Goal: Task Accomplishment & Management: Manage account settings

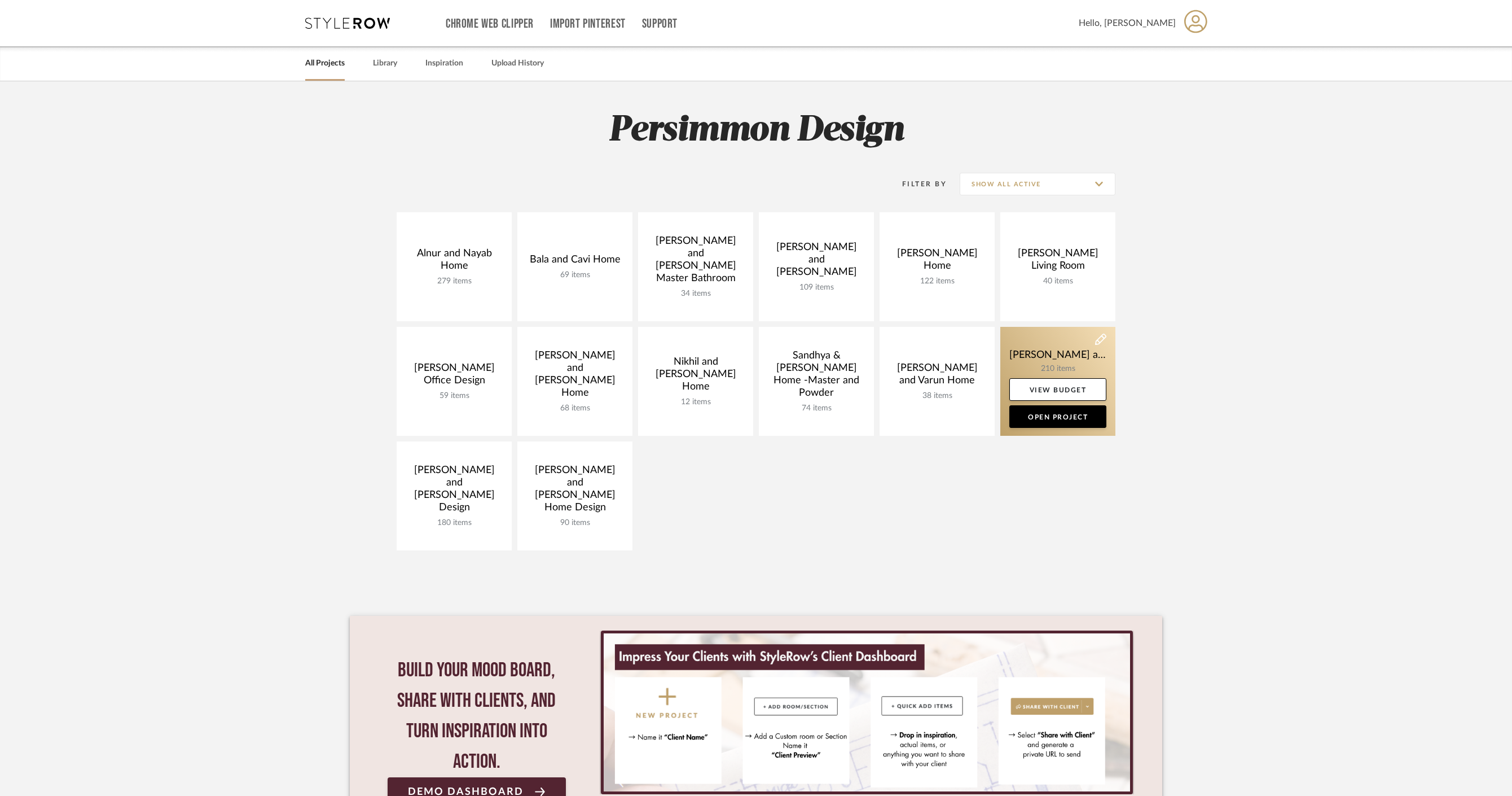
click at [1050, 372] on link at bounding box center [1057, 380] width 115 height 109
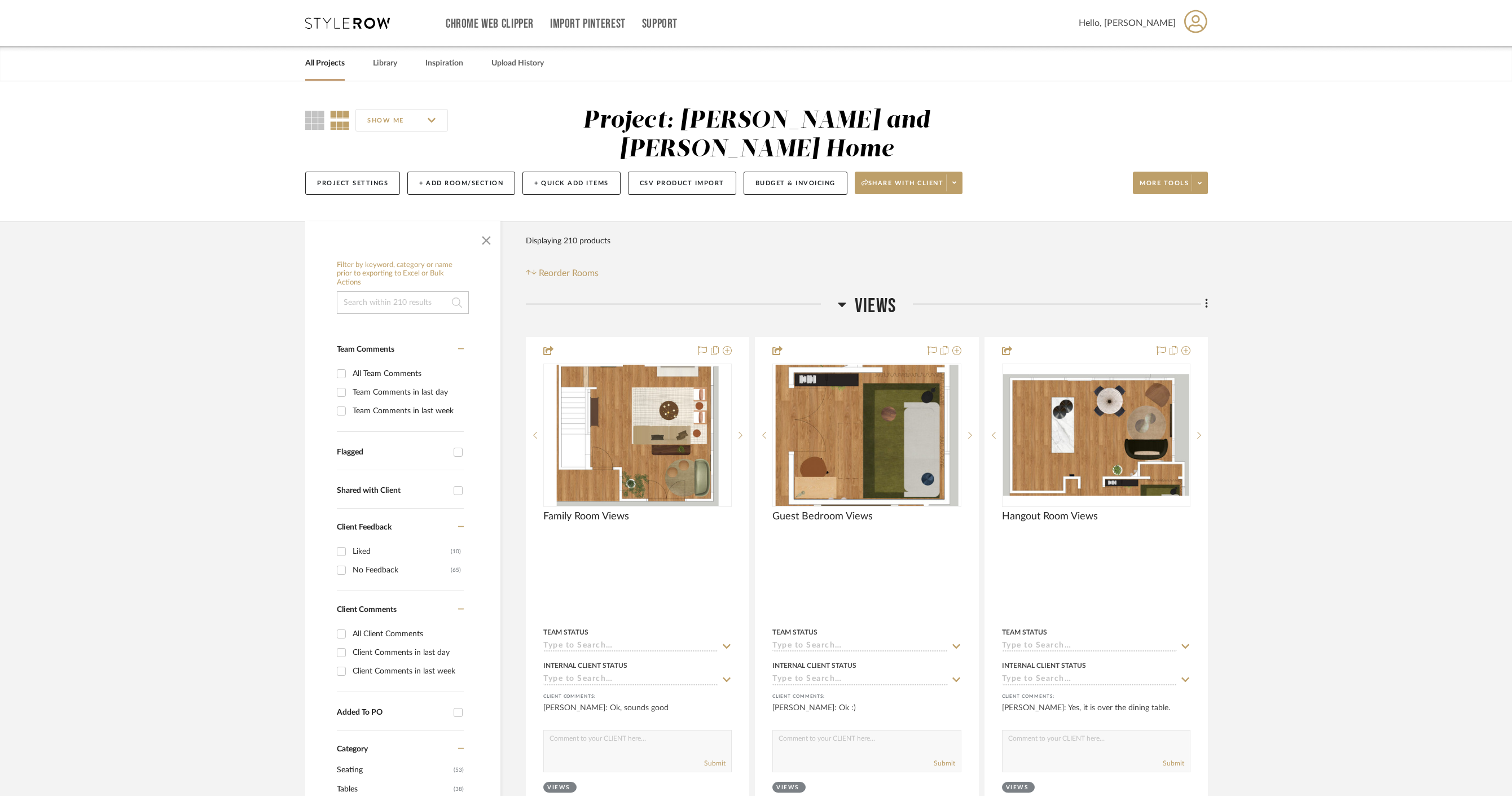
click at [850, 294] on h3 "Views" at bounding box center [866, 306] width 58 height 25
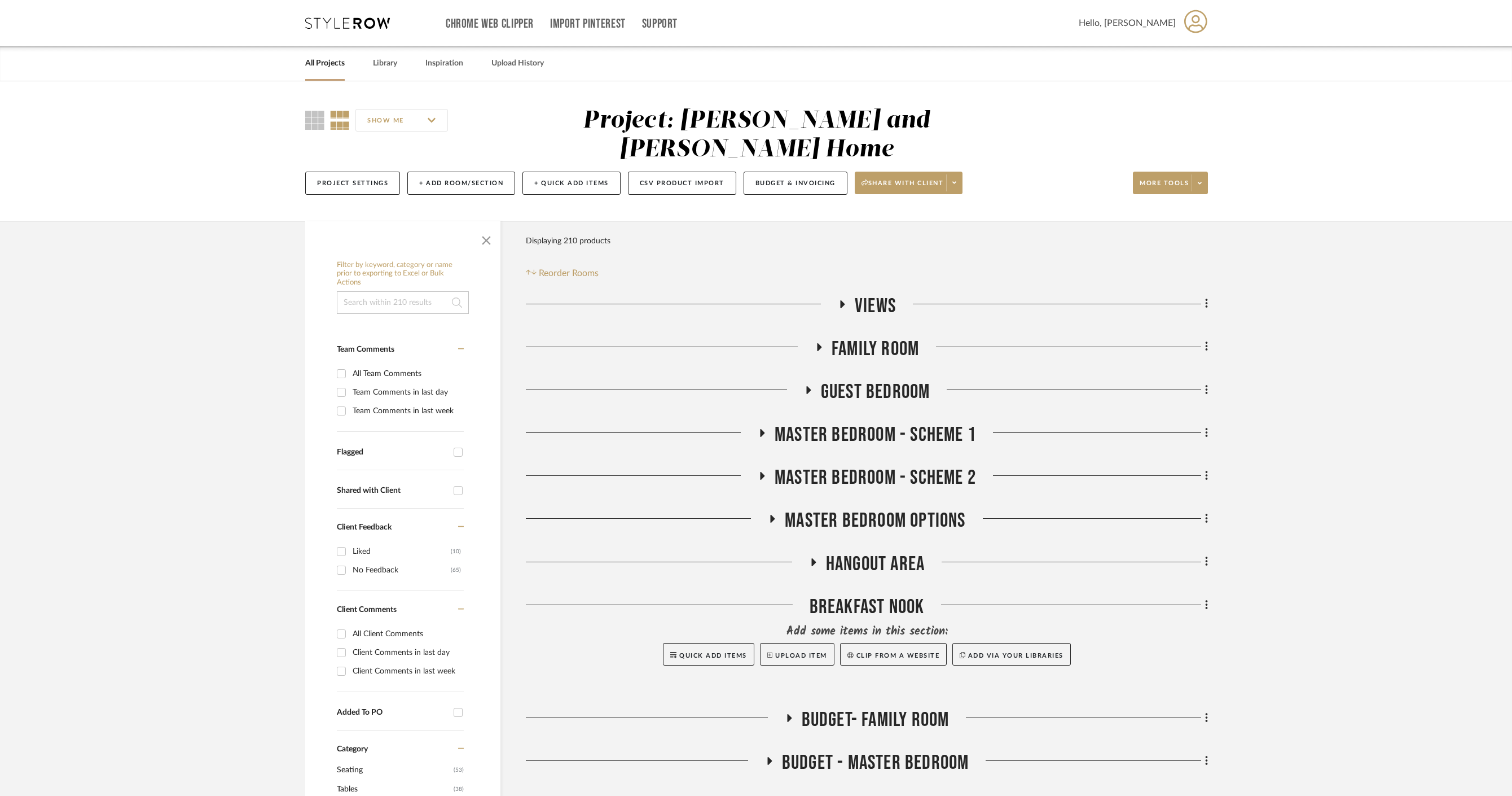
click at [814, 552] on h3 "Hangout Area" at bounding box center [866, 564] width 115 height 25
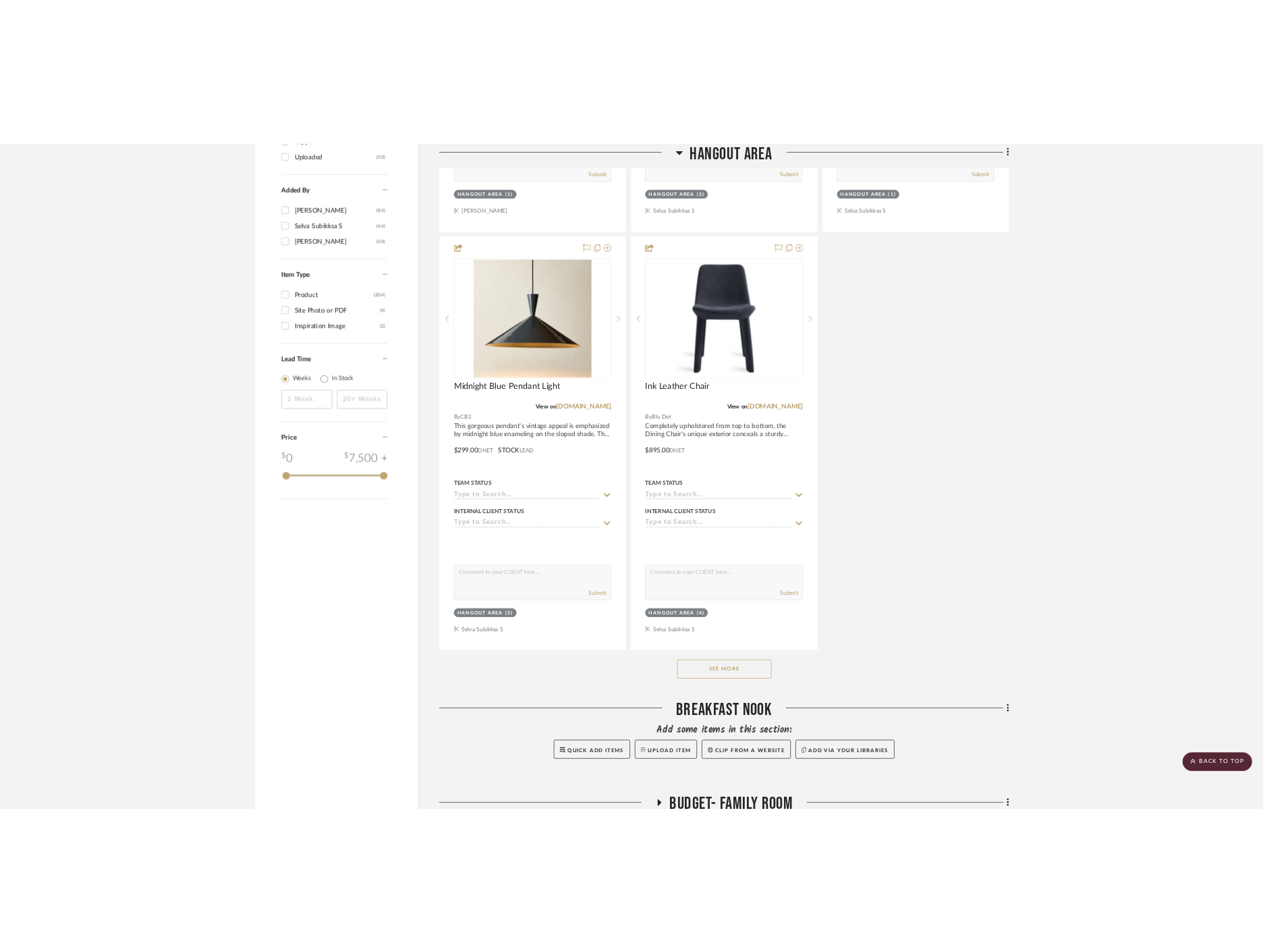
scroll to position [1773, 0]
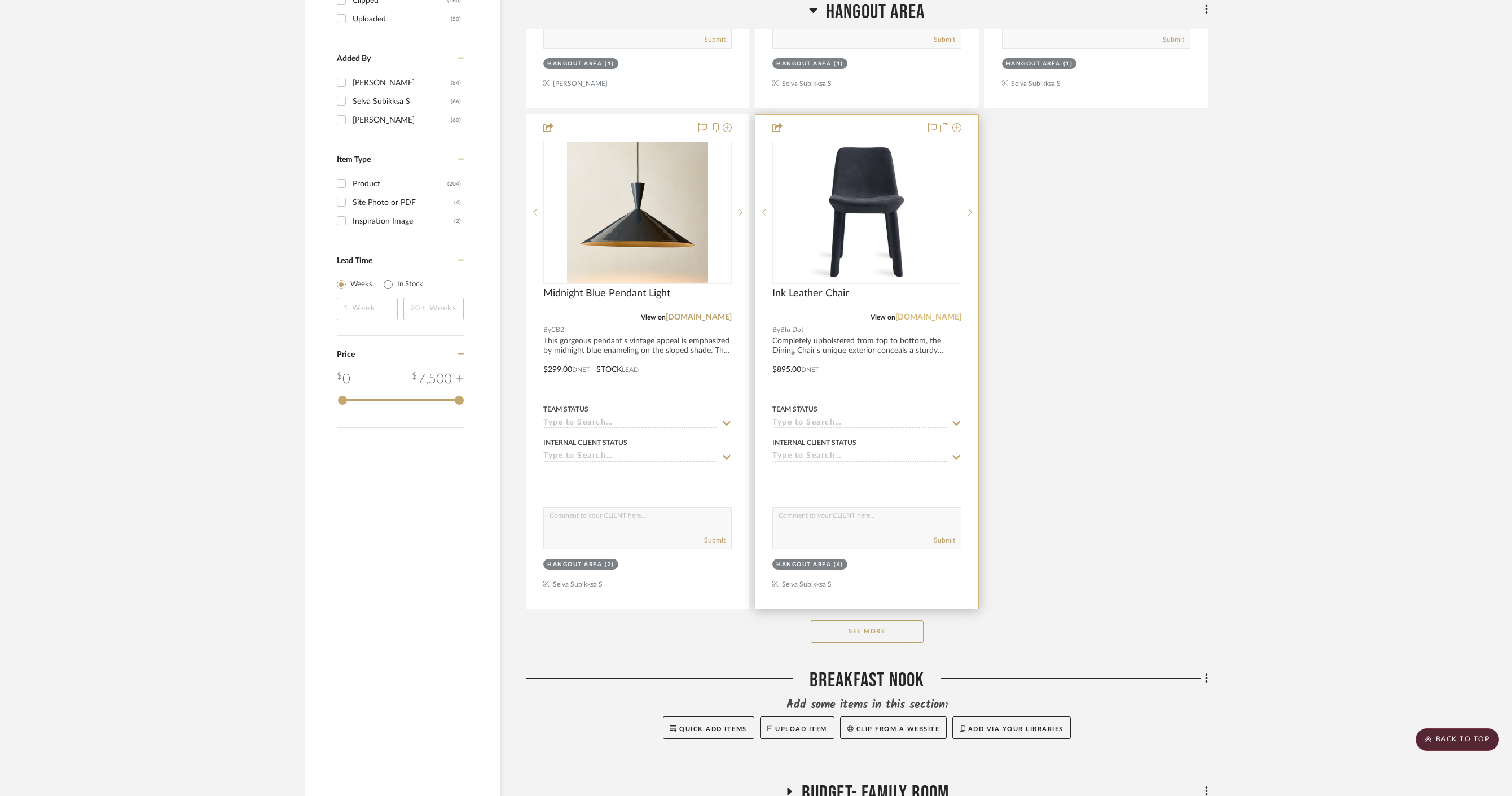
click at [949, 313] on link "bludot.com" at bounding box center [928, 317] width 66 height 8
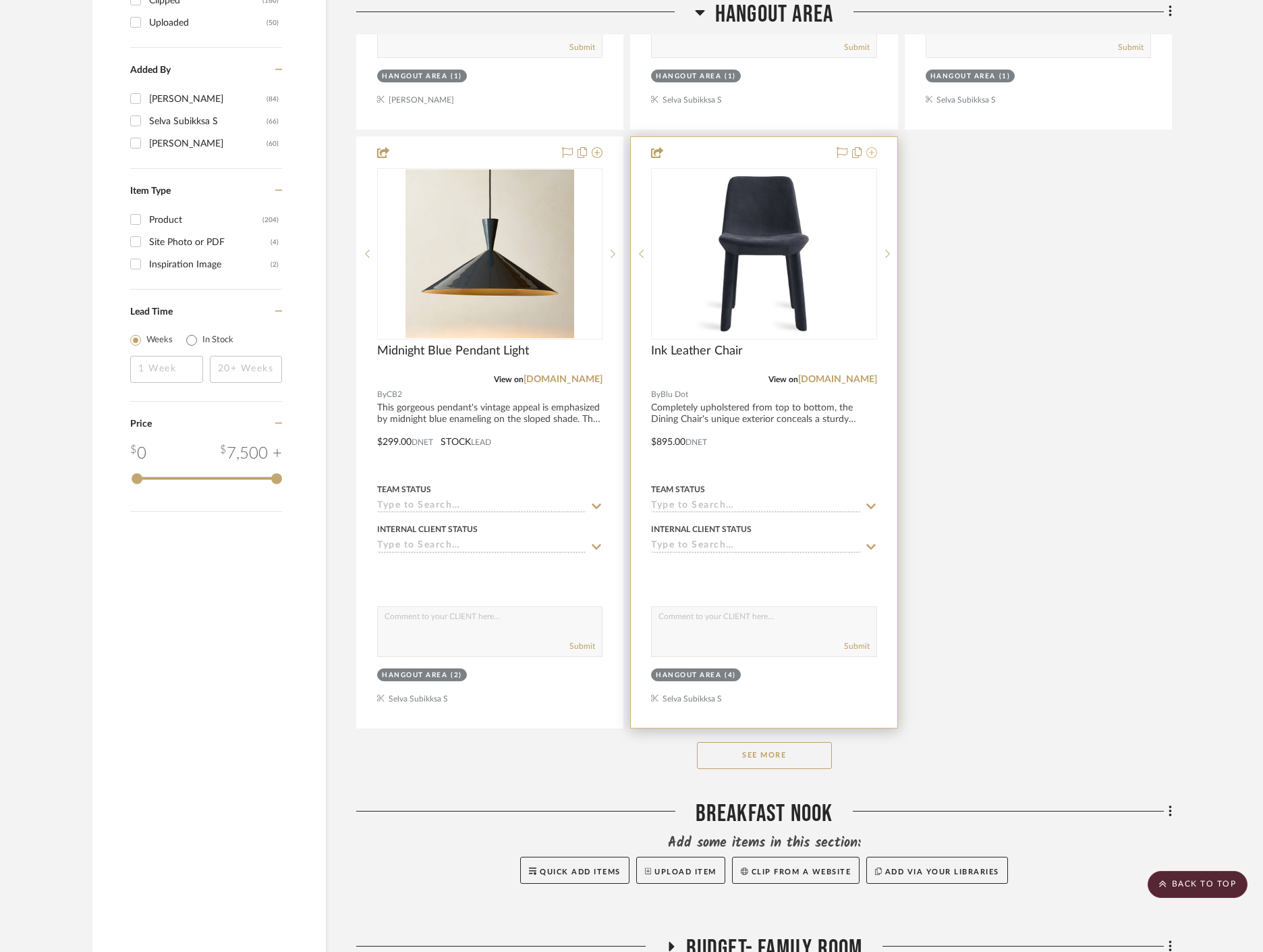
click at [875, 147] on icon at bounding box center [872, 152] width 11 height 11
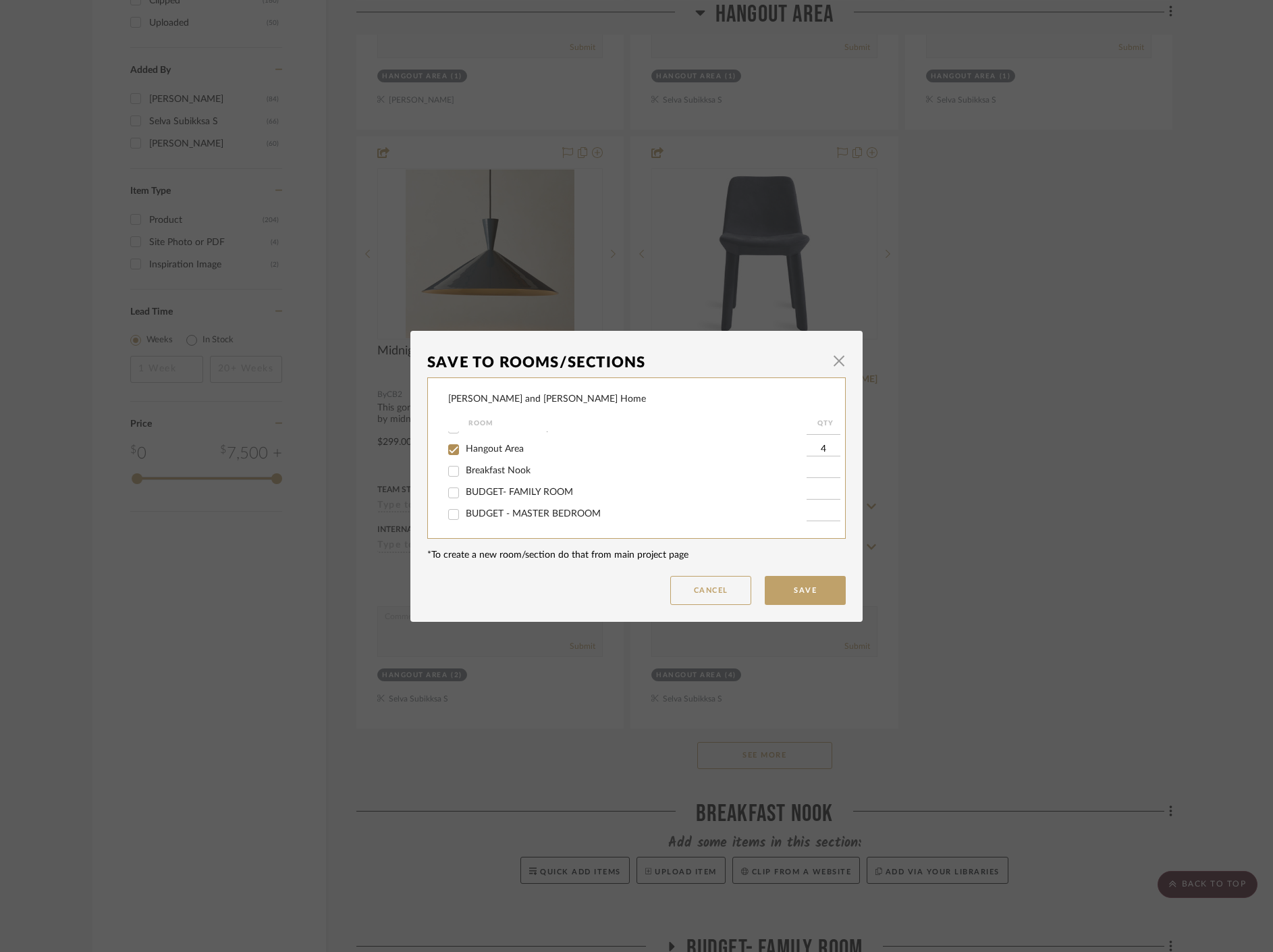
scroll to position [118, 0]
click at [445, 457] on input "Hangout Area" at bounding box center [454, 454] width 22 height 22
checkbox input "false"
click at [796, 590] on button "Save" at bounding box center [805, 590] width 81 height 29
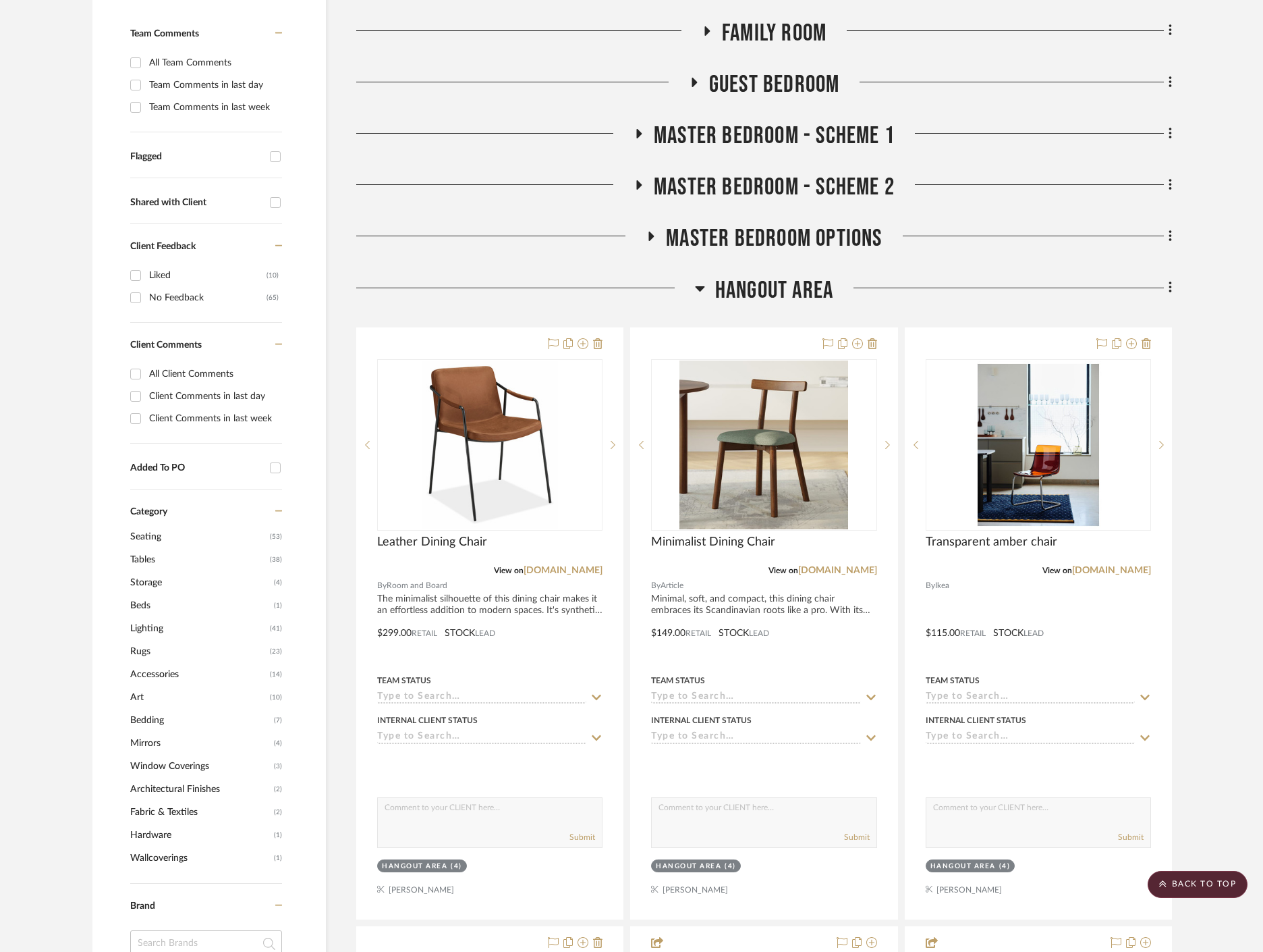
scroll to position [426, 0]
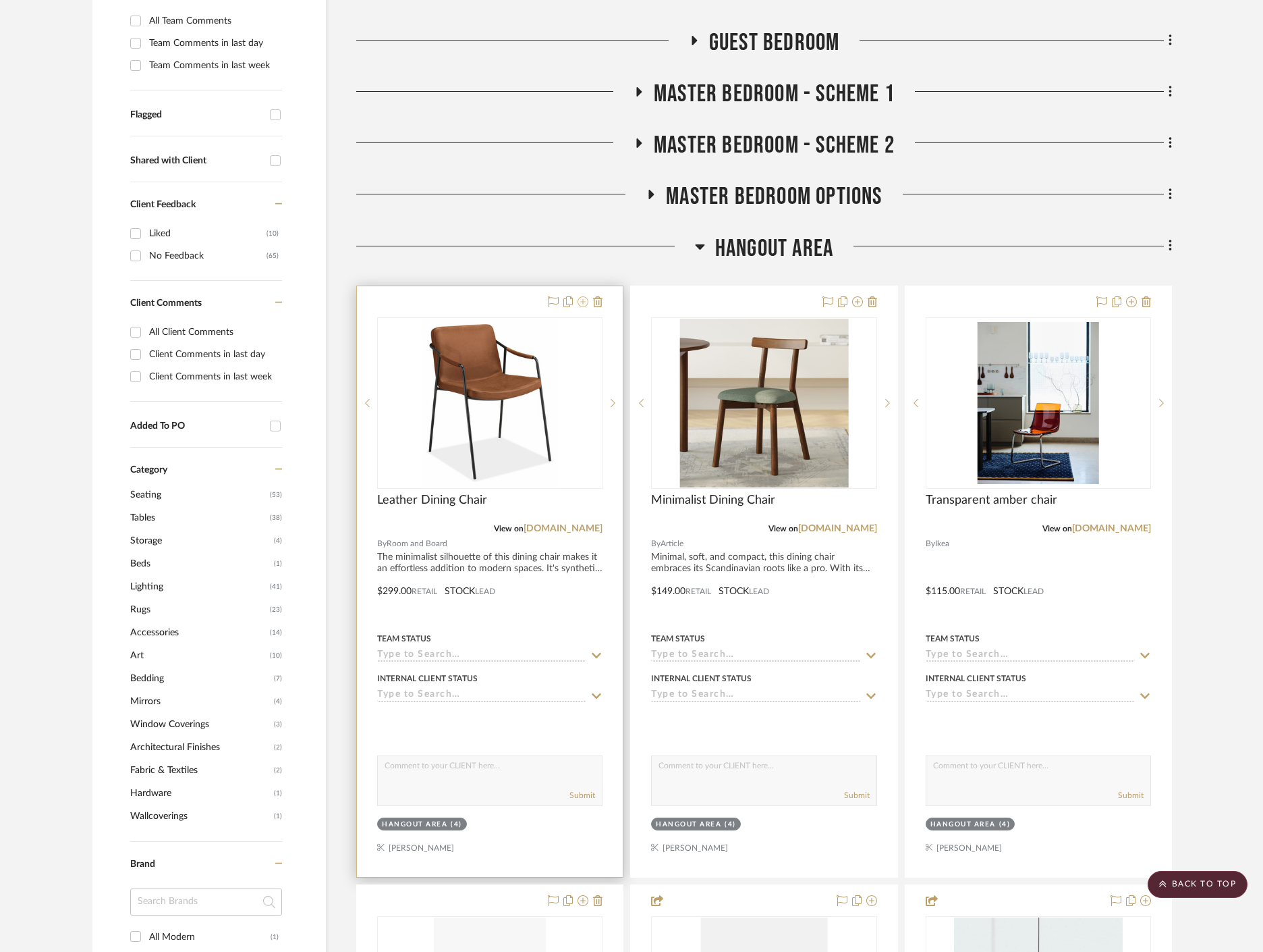
click at [584, 296] on icon at bounding box center [583, 301] width 11 height 11
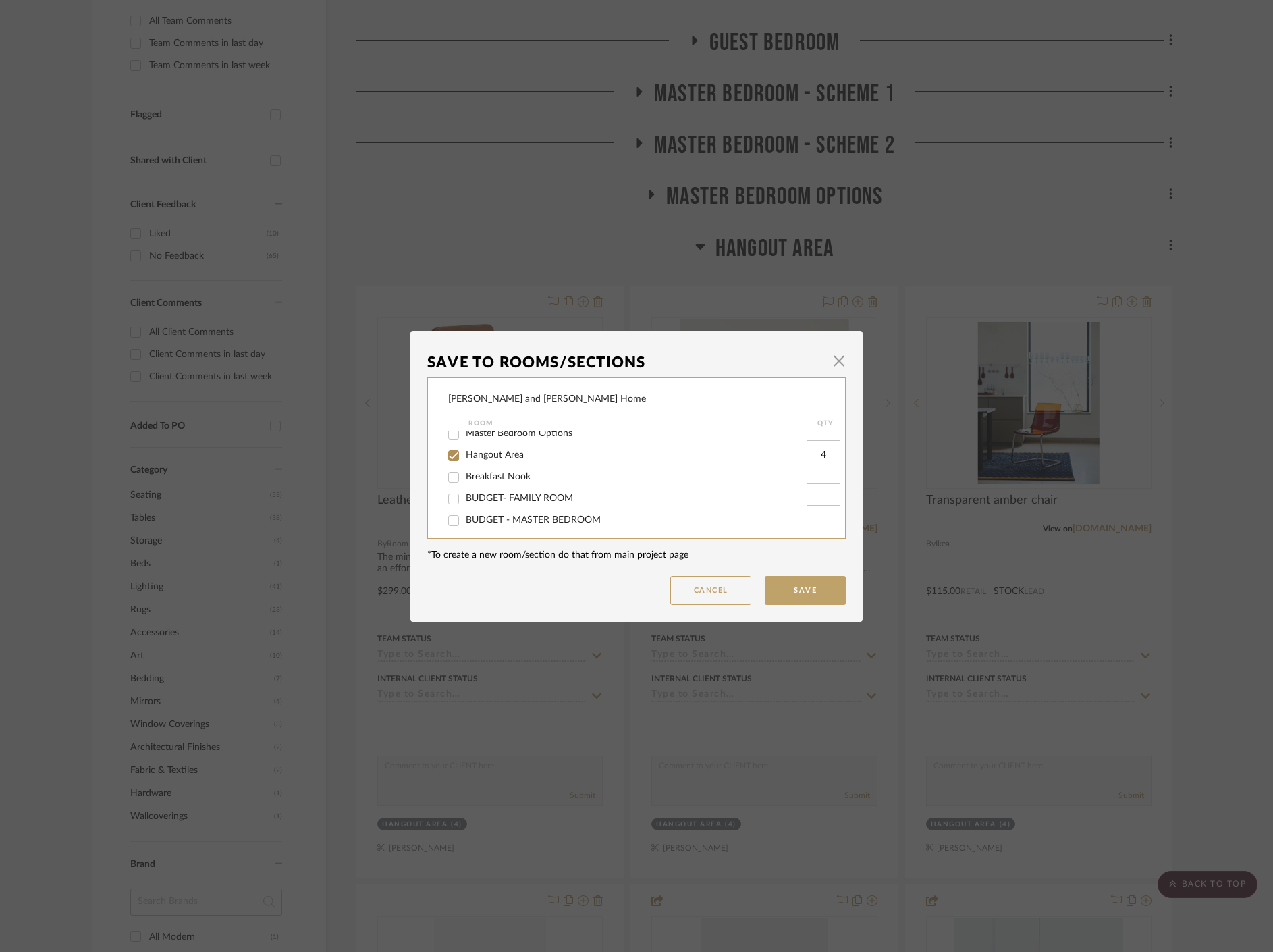
scroll to position [96, 0]
click at [487, 485] on div "Hangout Area" at bounding box center [627, 476] width 358 height 22
click at [479, 480] on span "Hangout Area" at bounding box center [494, 476] width 58 height 10
click at [465, 480] on input "Hangout Area" at bounding box center [454, 476] width 22 height 22
checkbox input "false"
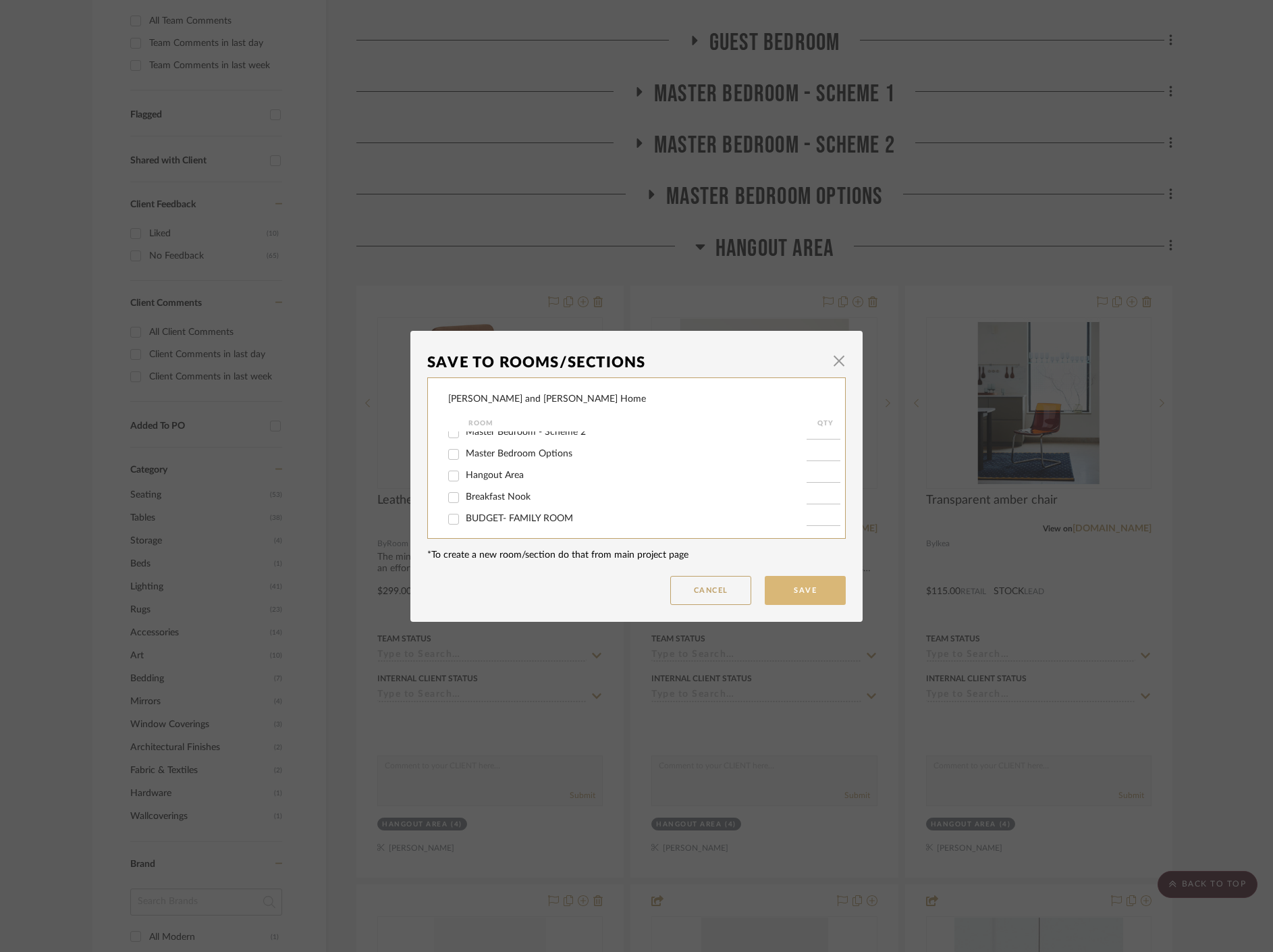
click at [800, 589] on button "Save" at bounding box center [805, 590] width 81 height 29
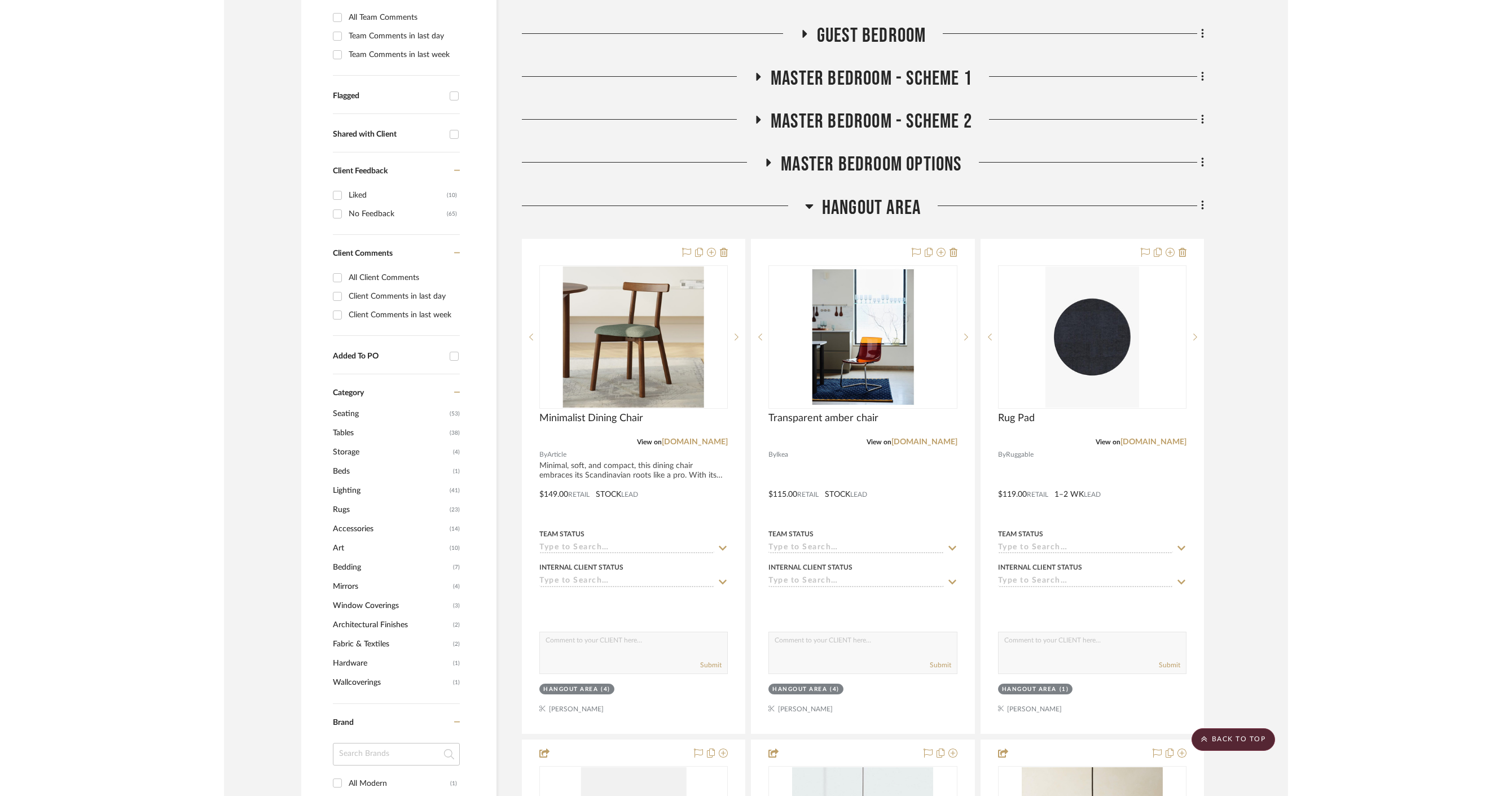
scroll to position [356, 0]
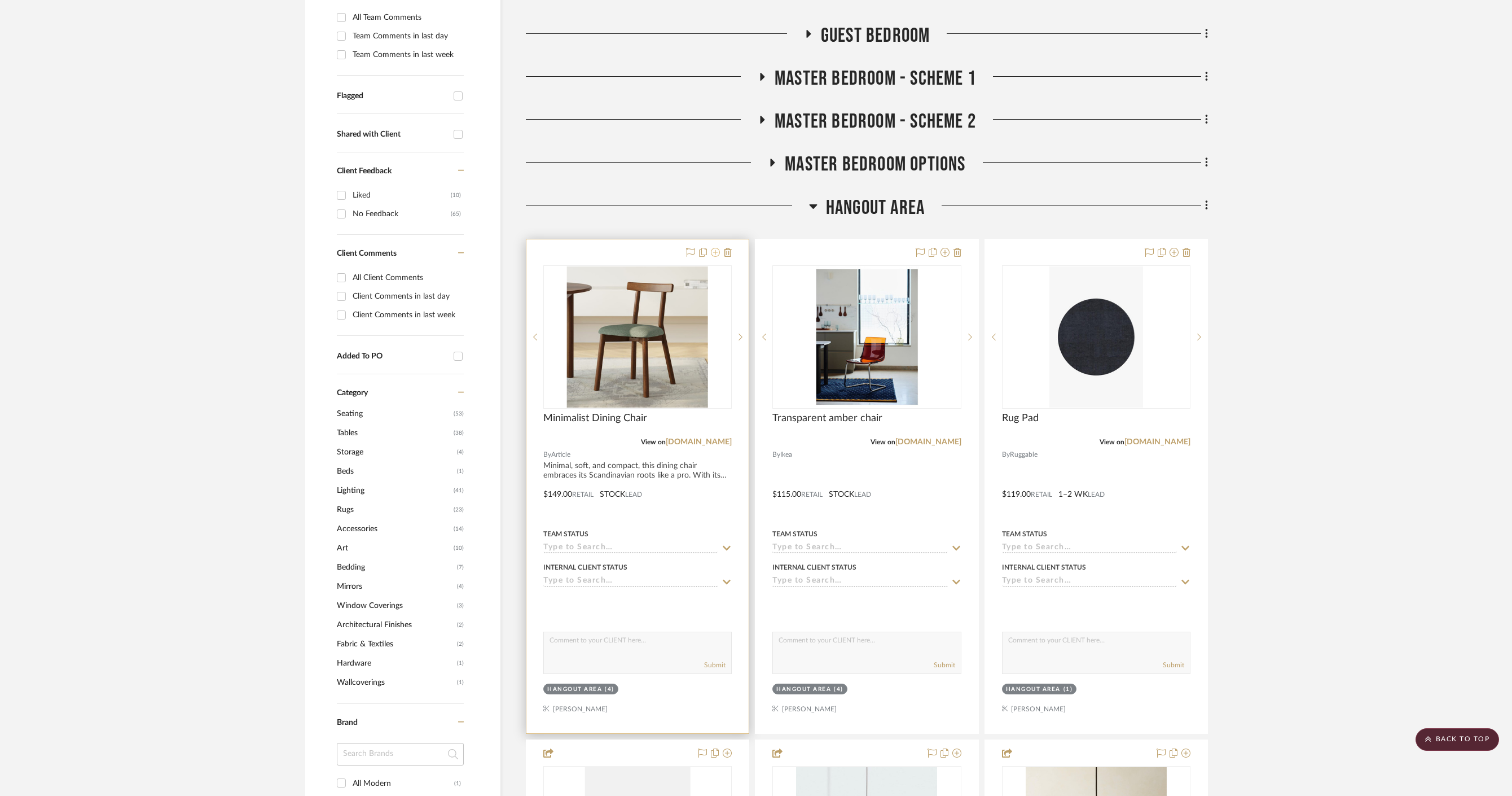
click at [716, 248] on icon at bounding box center [715, 252] width 9 height 9
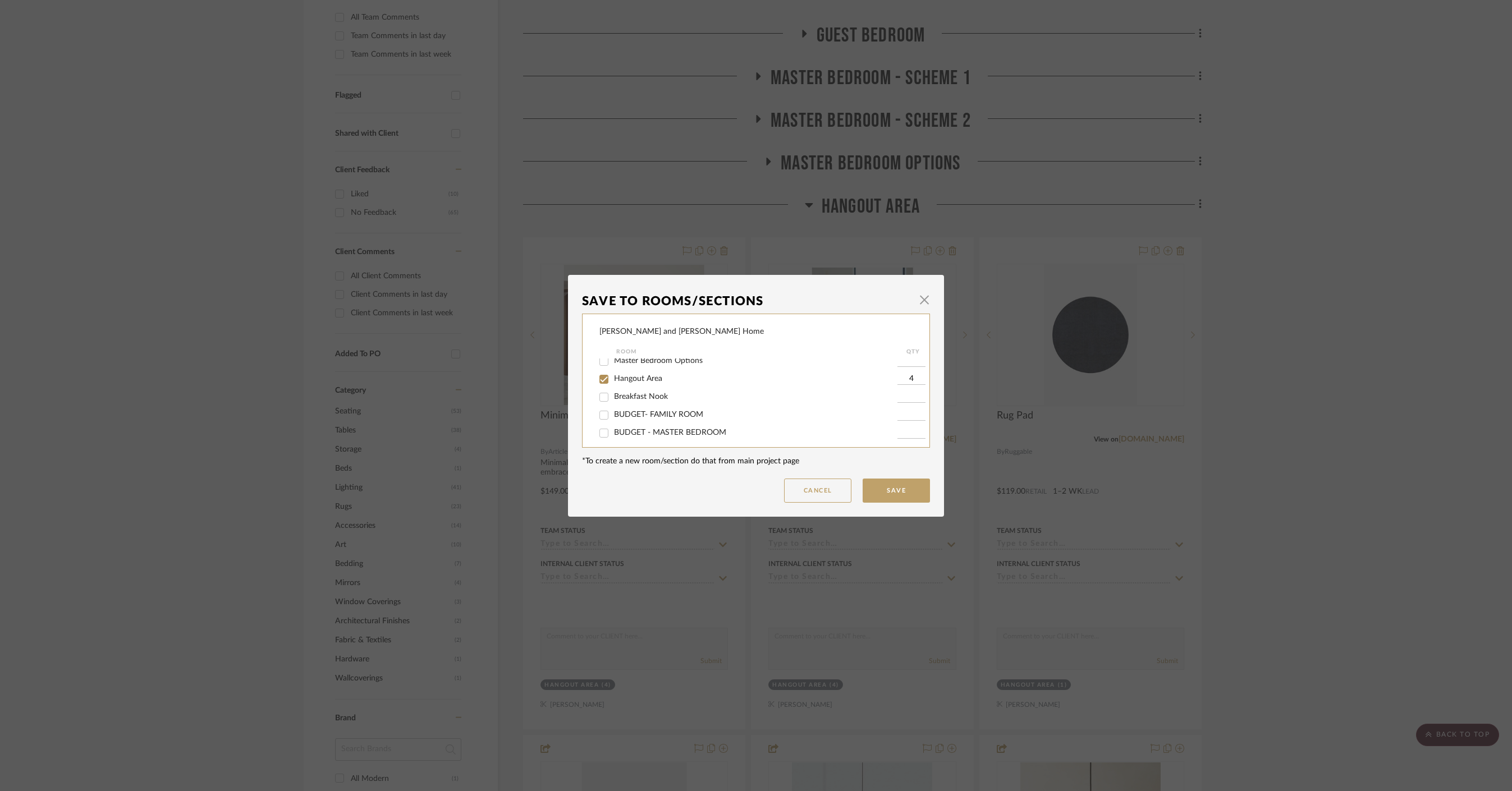
scroll to position [77, 0]
click at [646, 402] on span "Hangout Area" at bounding box center [638, 398] width 48 height 8
click at [612, 402] on input "Hangout Area" at bounding box center [603, 398] width 18 height 18
checkbox input "false"
click at [911, 489] on button "Save" at bounding box center [895, 490] width 68 height 24
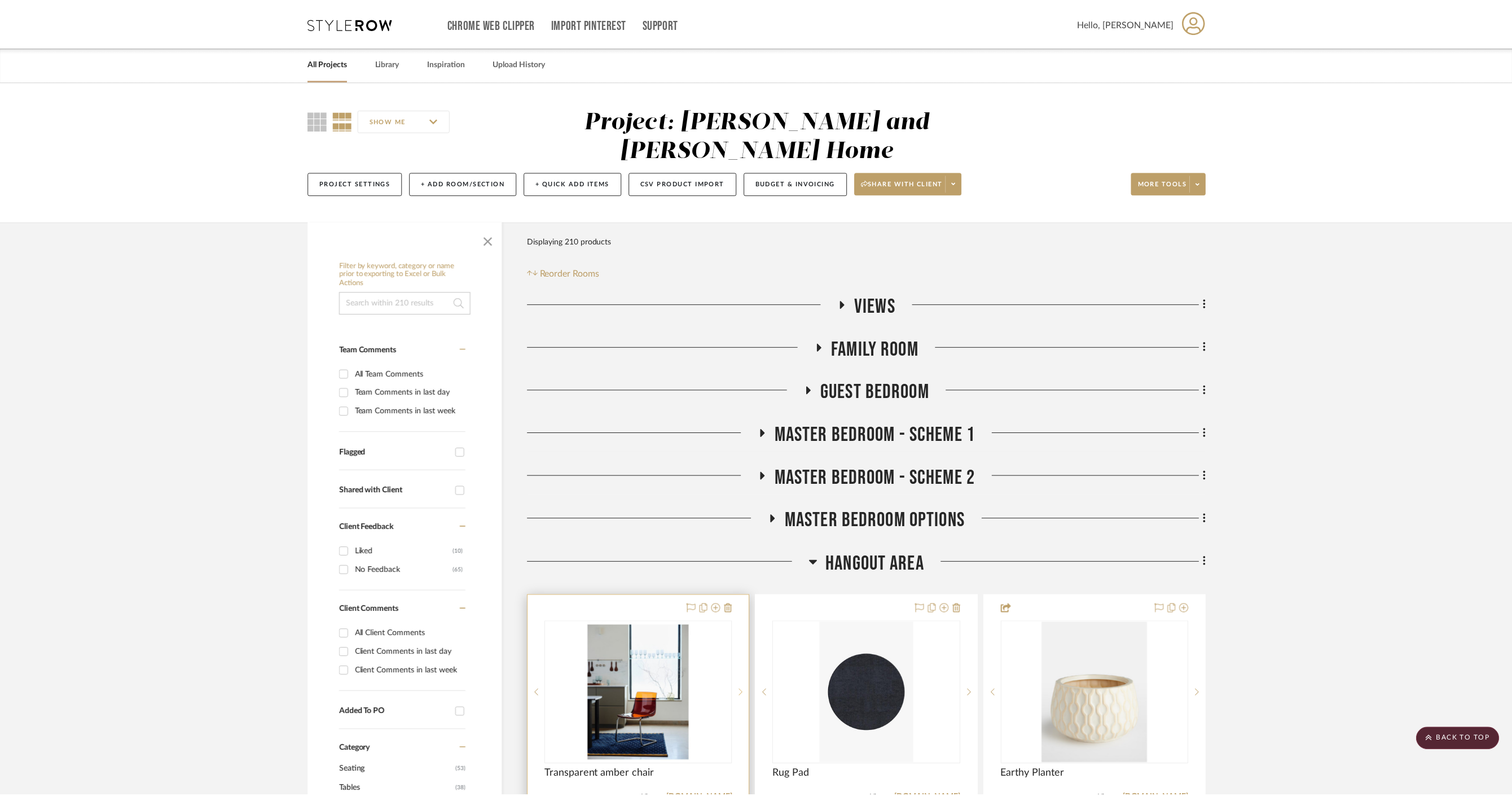
scroll to position [356, 0]
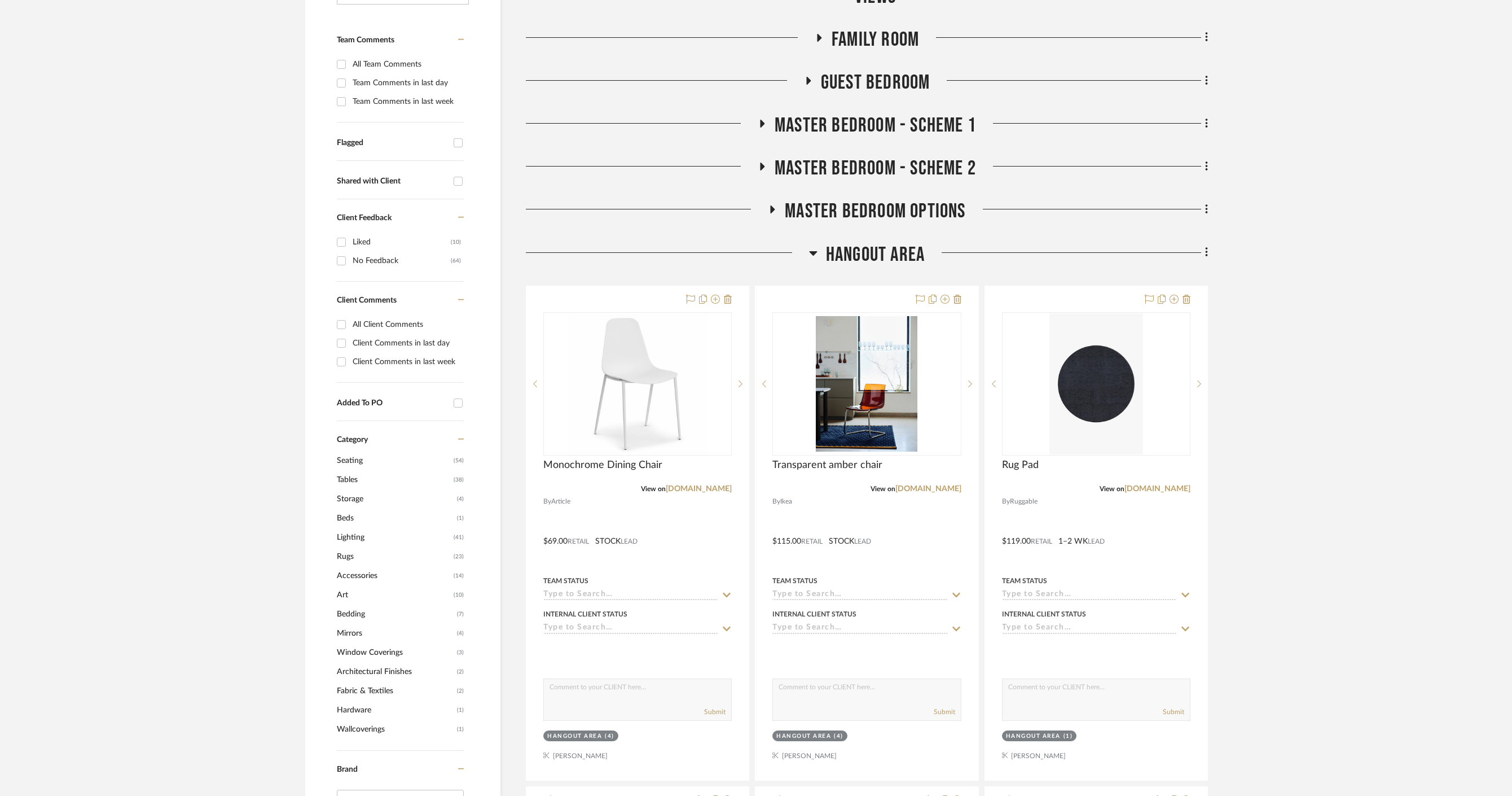
scroll to position [310, 0]
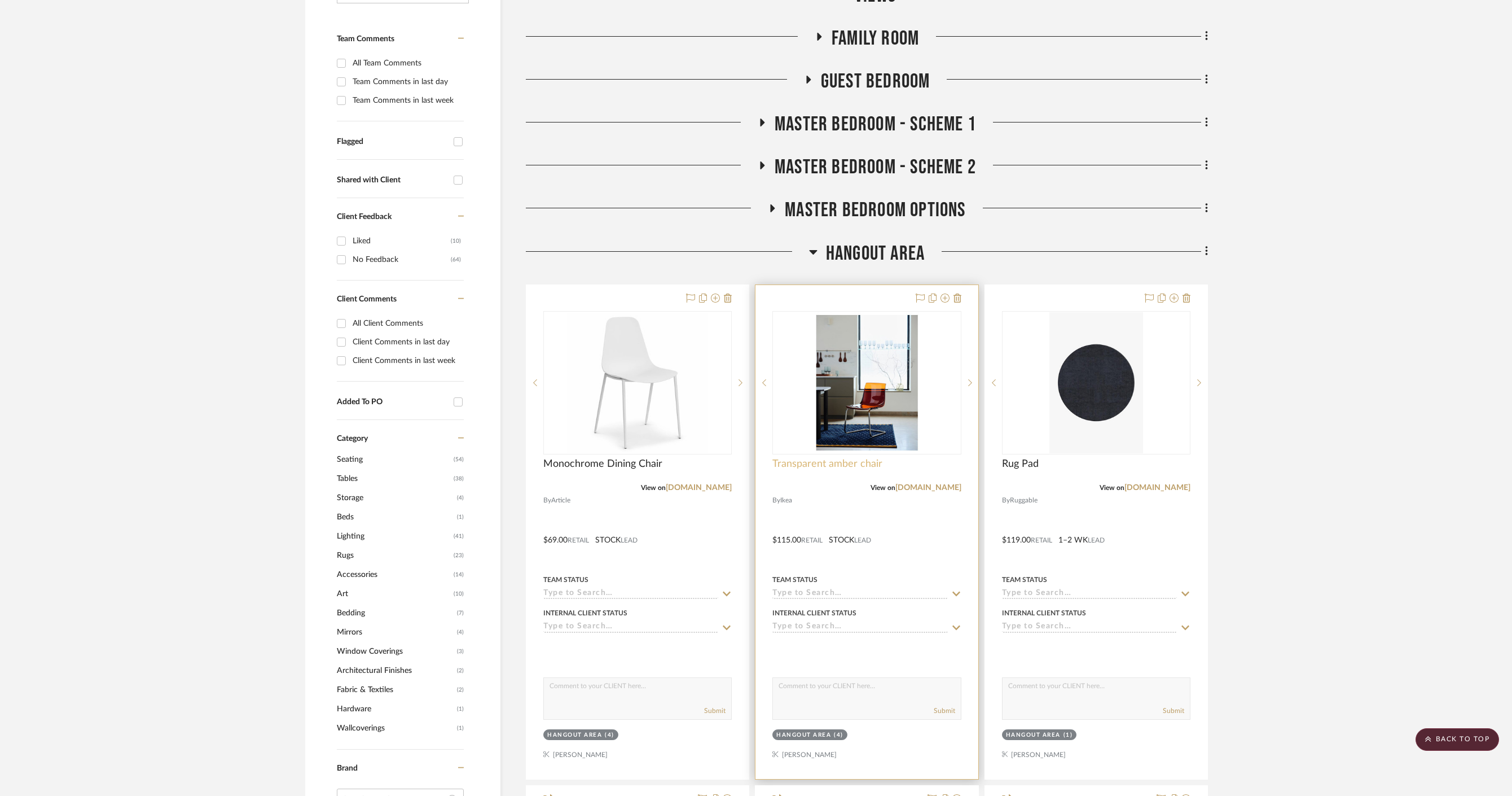
click at [825, 458] on span "Transparent amber chair" at bounding box center [827, 464] width 110 height 12
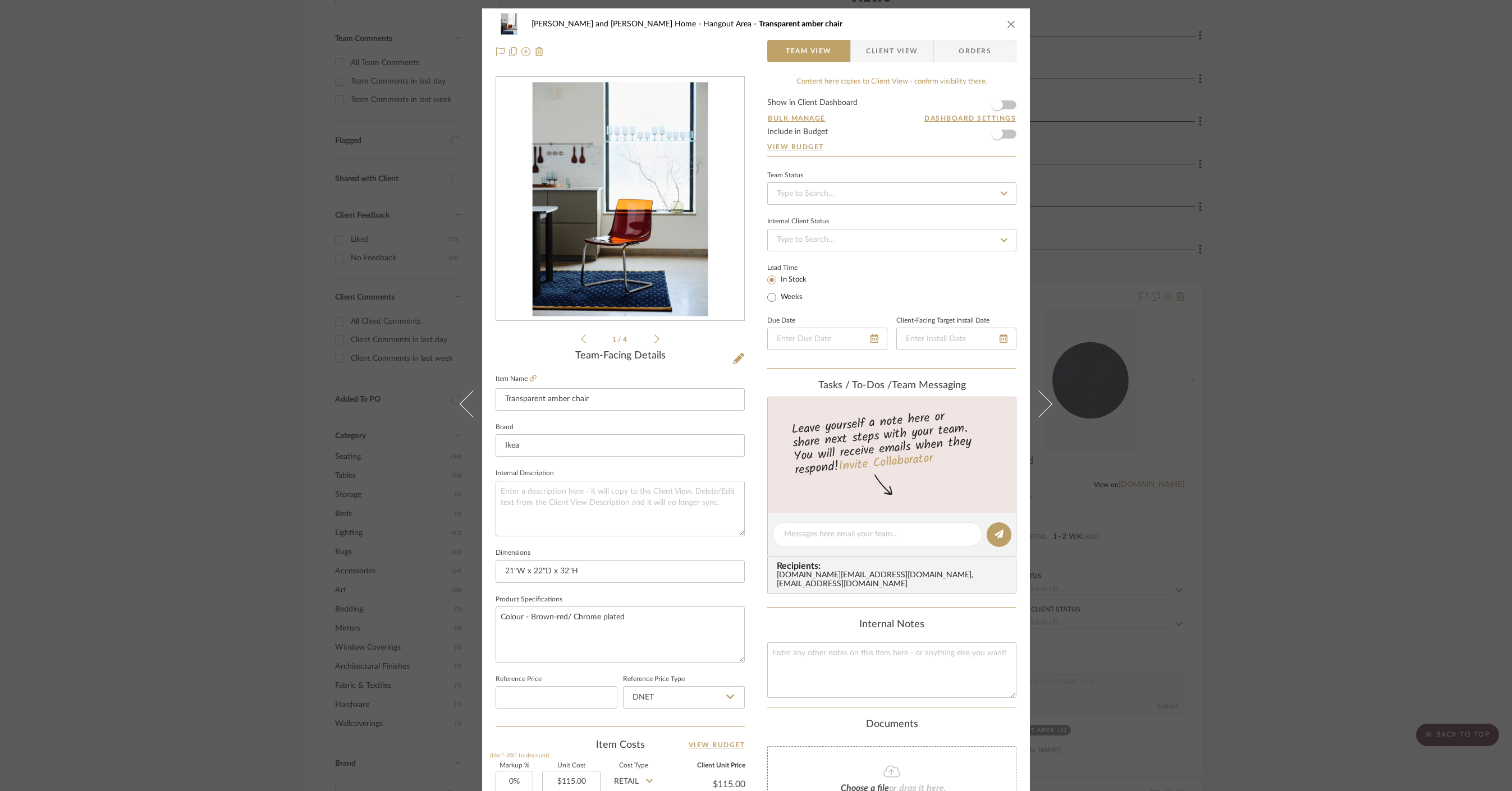
scroll to position [254, 0]
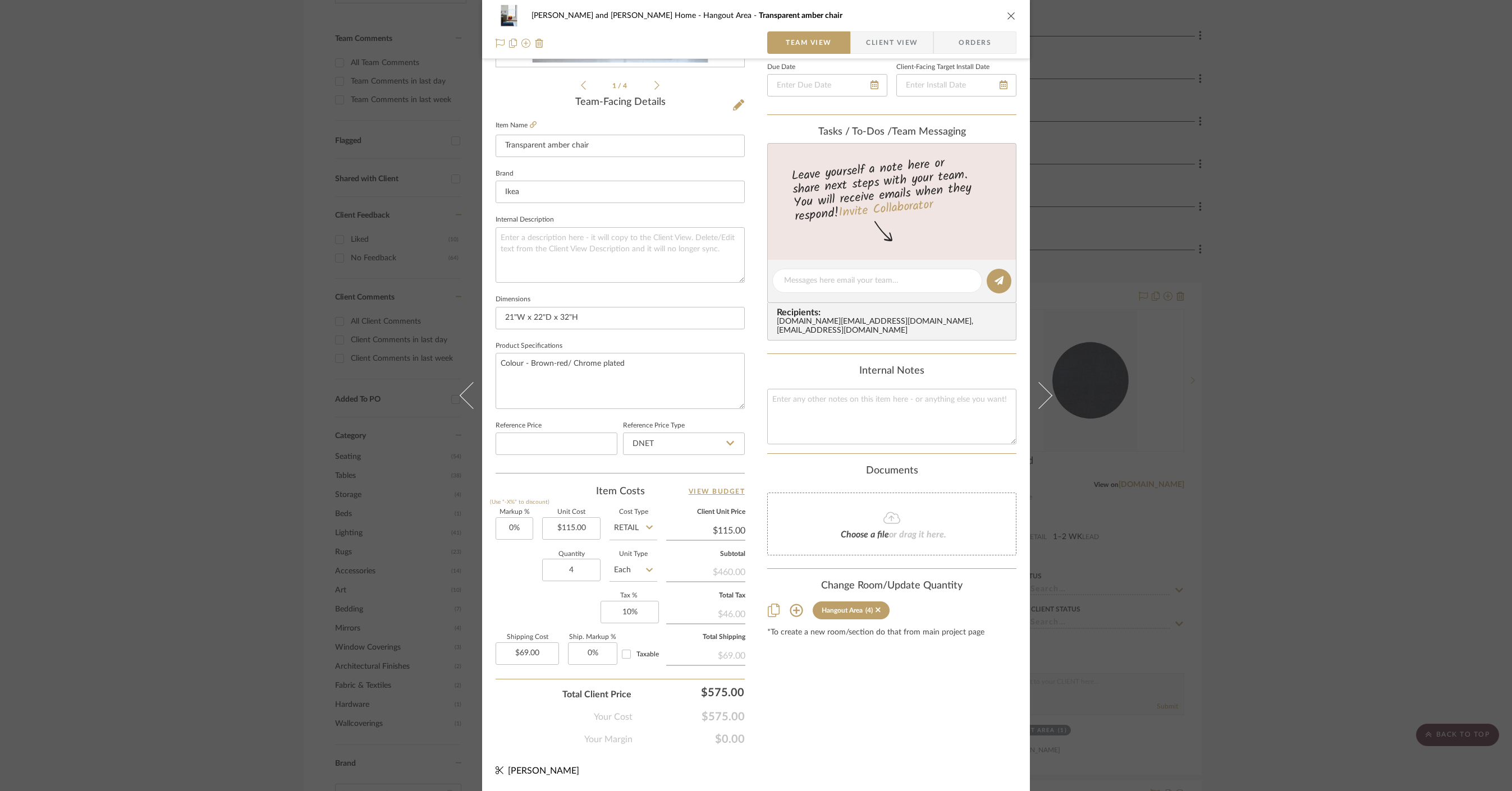
click at [1314, 331] on div "[PERSON_NAME] and [PERSON_NAME] Home Hangout Area Transparent amber chair Team …" at bounding box center [756, 395] width 1512 height 791
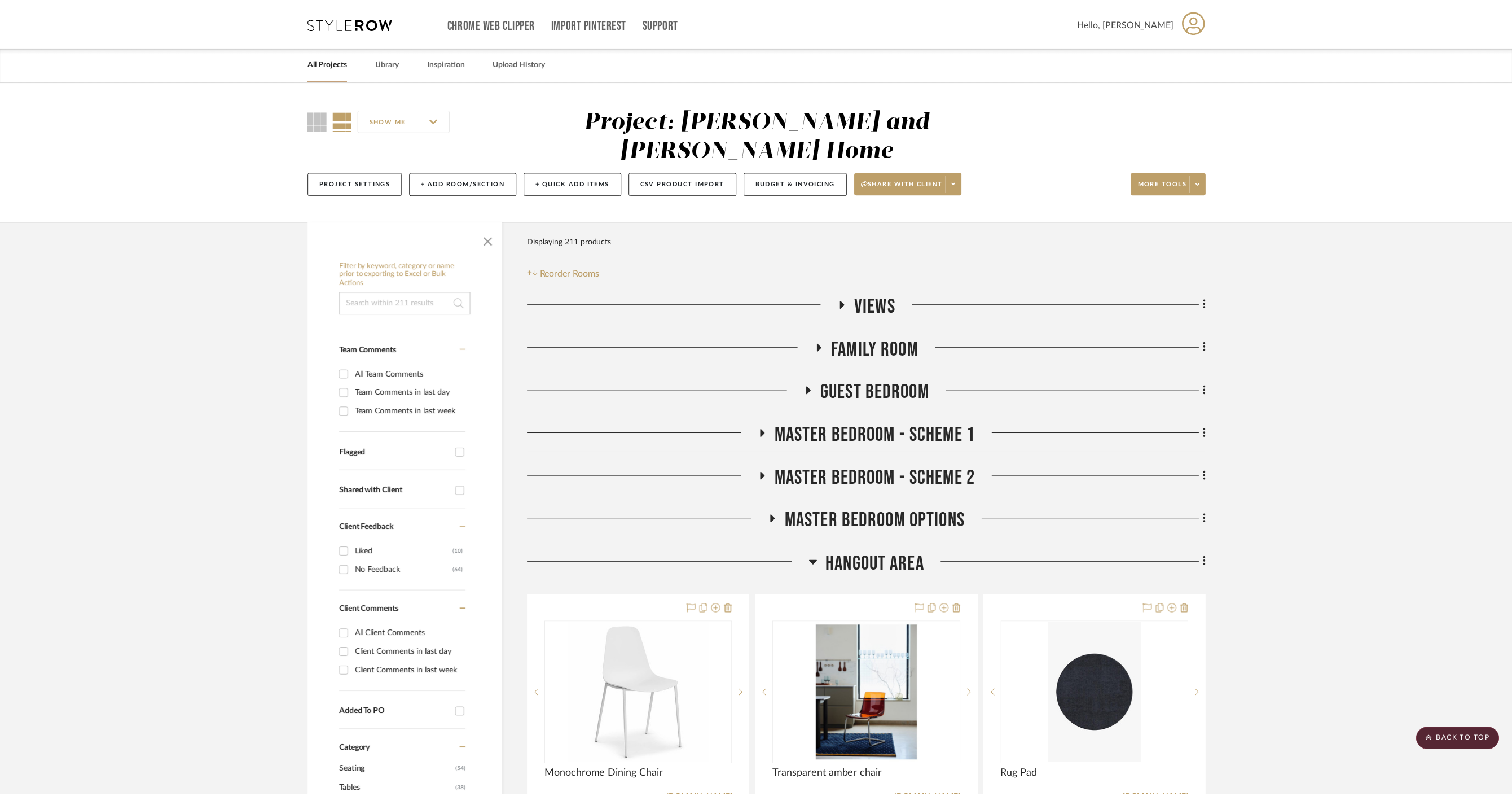
scroll to position [310, 0]
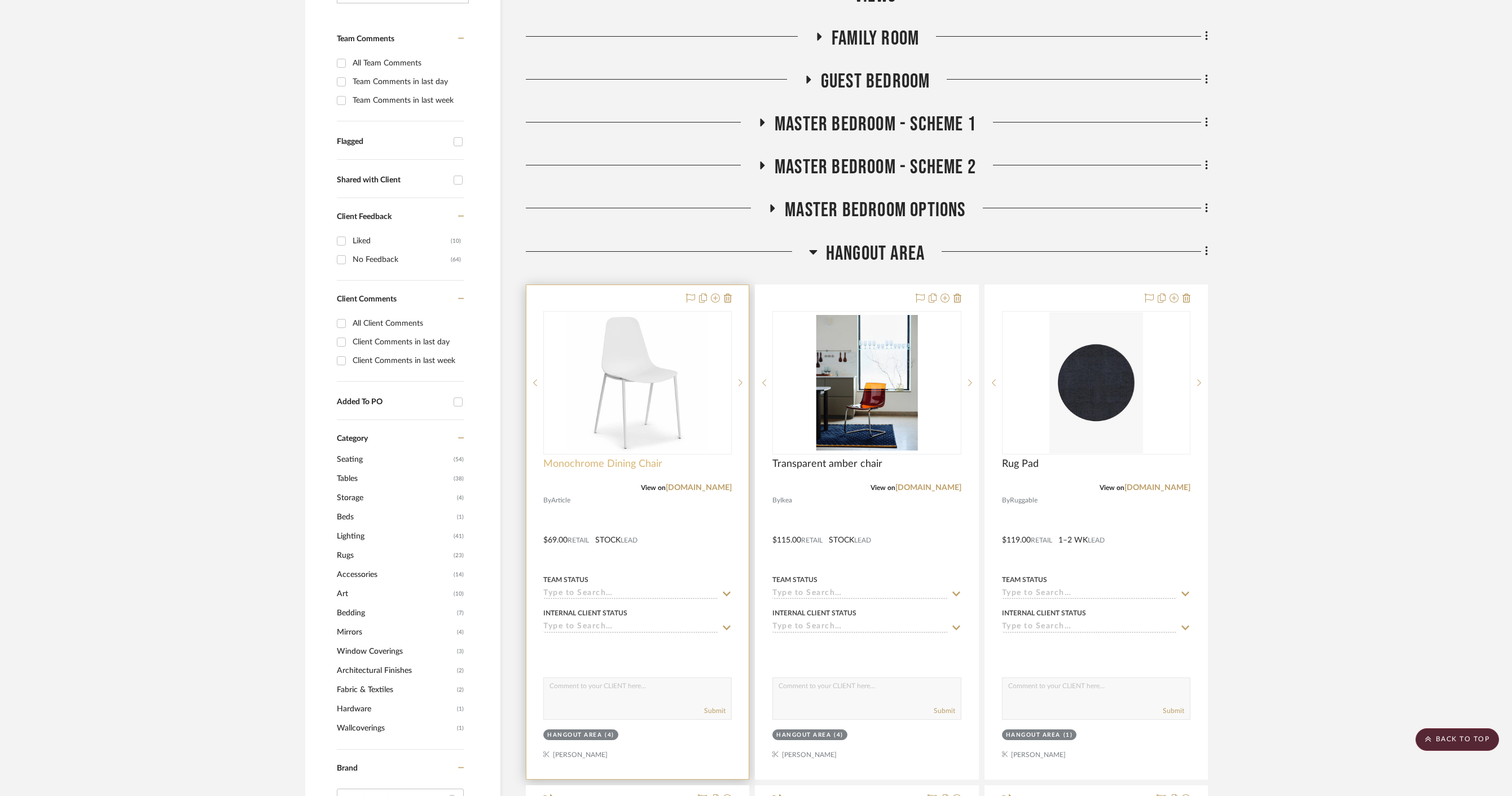
click at [600, 458] on span "Monochrome Dining Chair" at bounding box center [603, 464] width 119 height 12
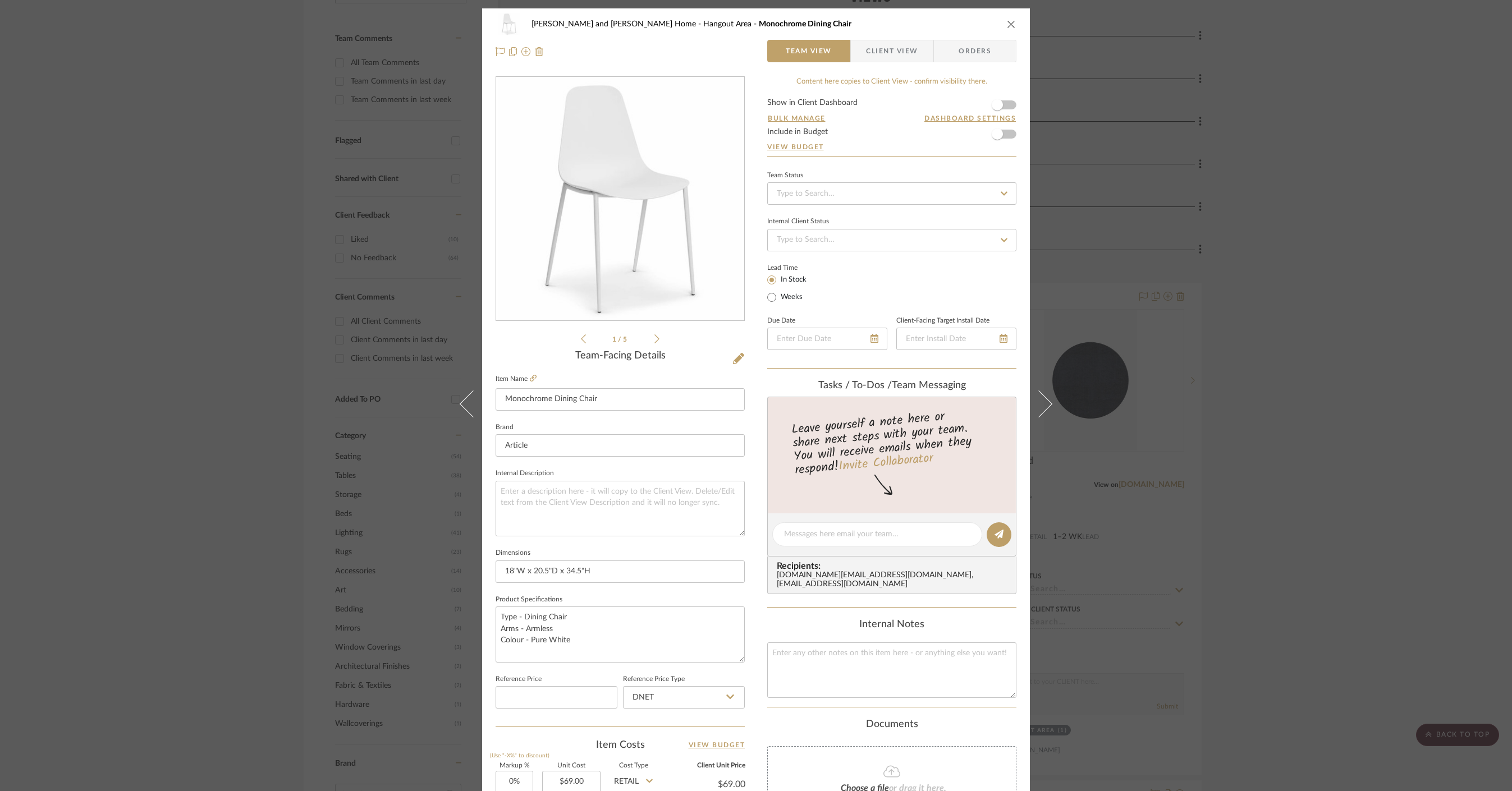
scroll to position [254, 0]
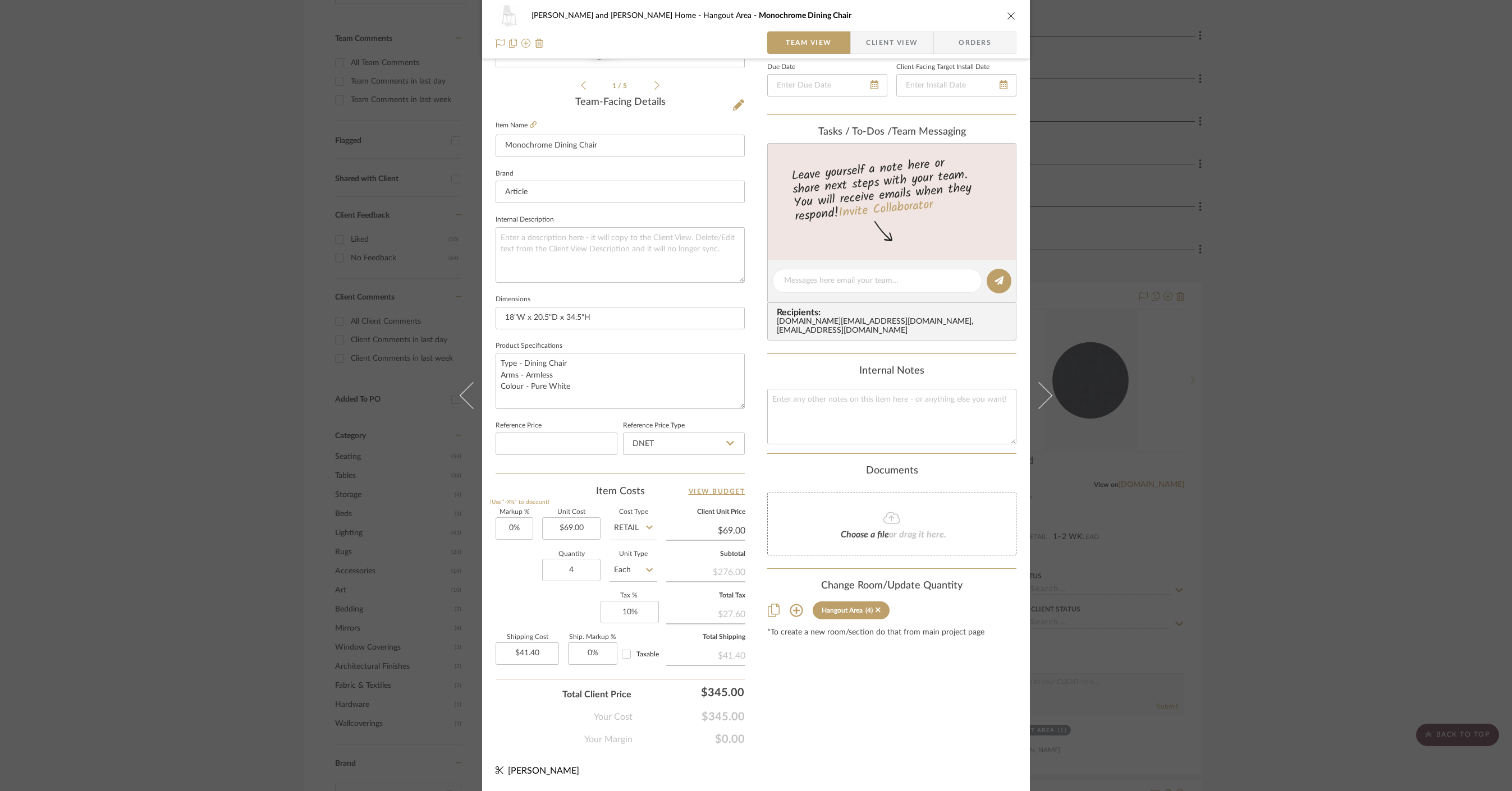
click at [1372, 336] on div "[PERSON_NAME] and [PERSON_NAME] Home Hangout Area Monochrome Dining Chair Team …" at bounding box center [756, 395] width 1512 height 791
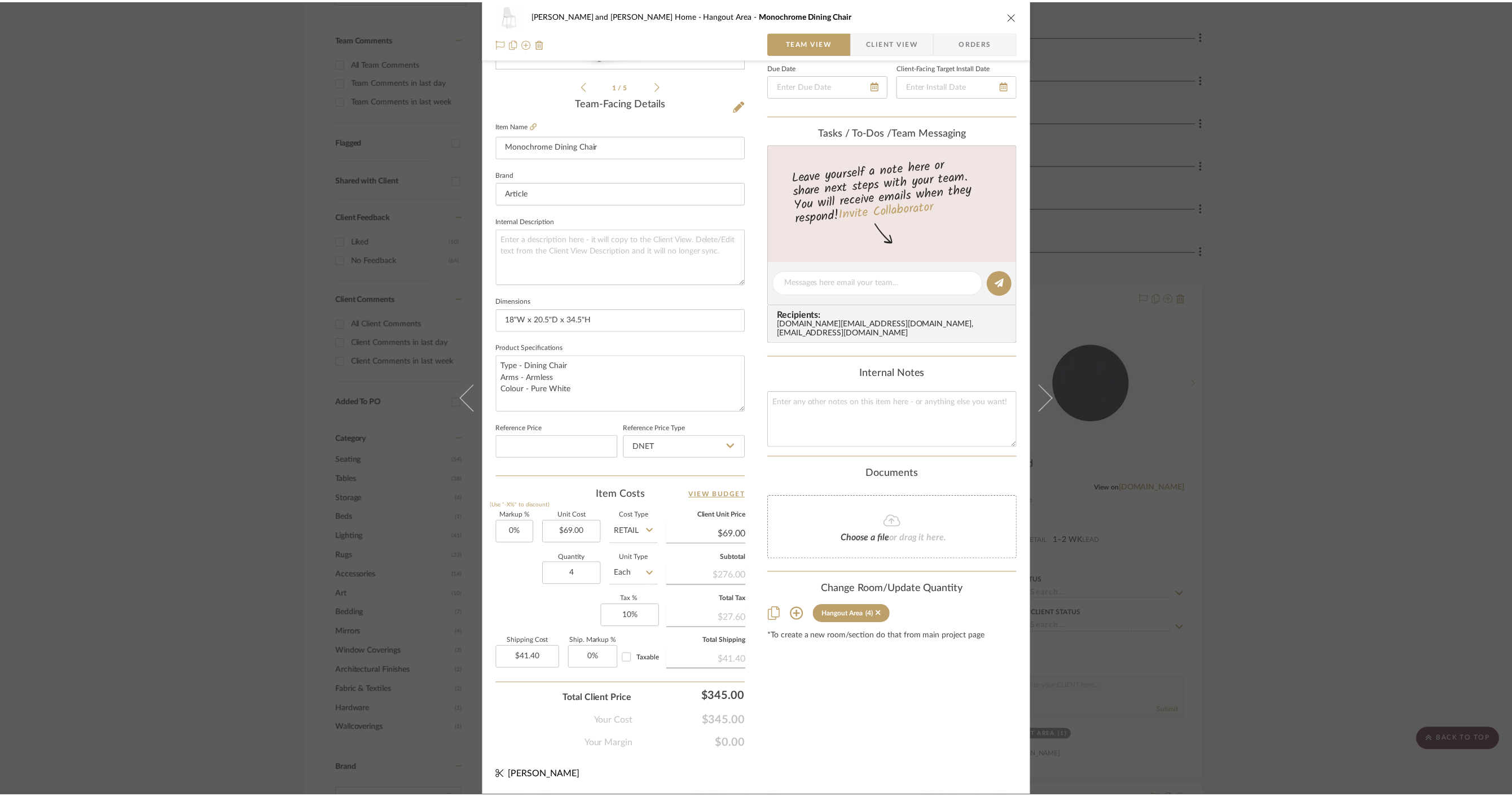
scroll to position [310, 0]
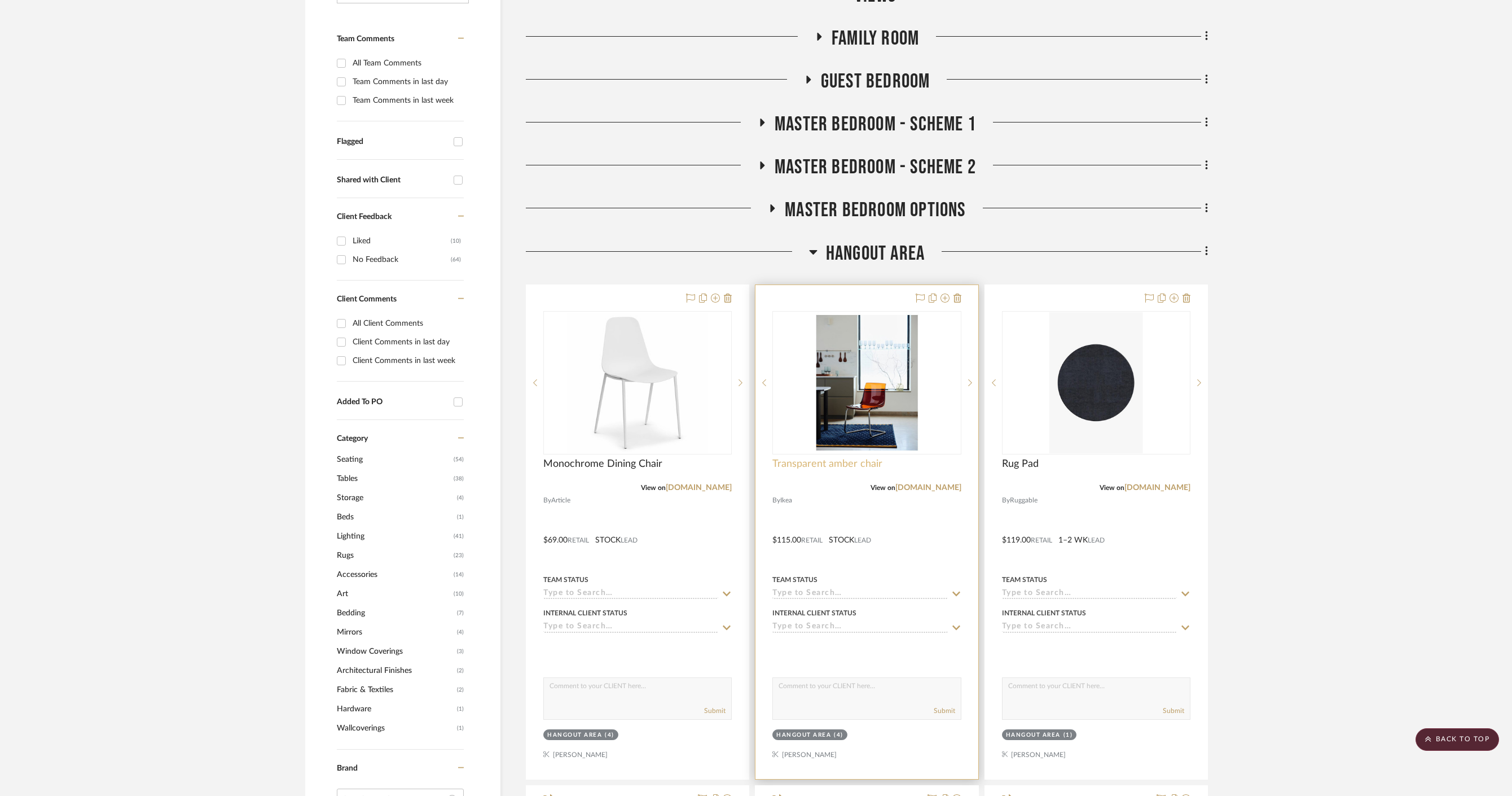
click at [823, 458] on span "Transparent amber chair" at bounding box center [827, 464] width 110 height 12
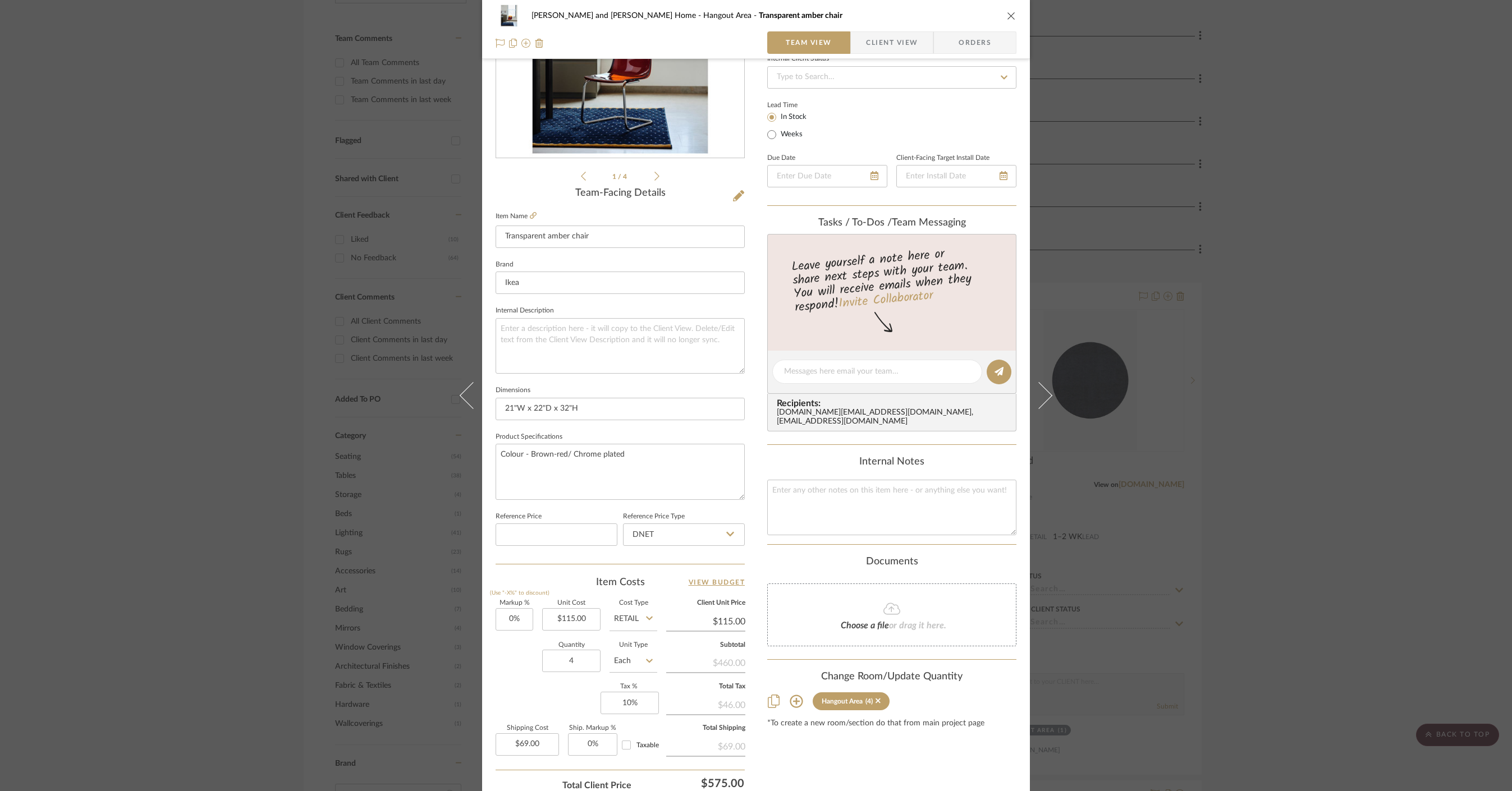
scroll to position [254, 0]
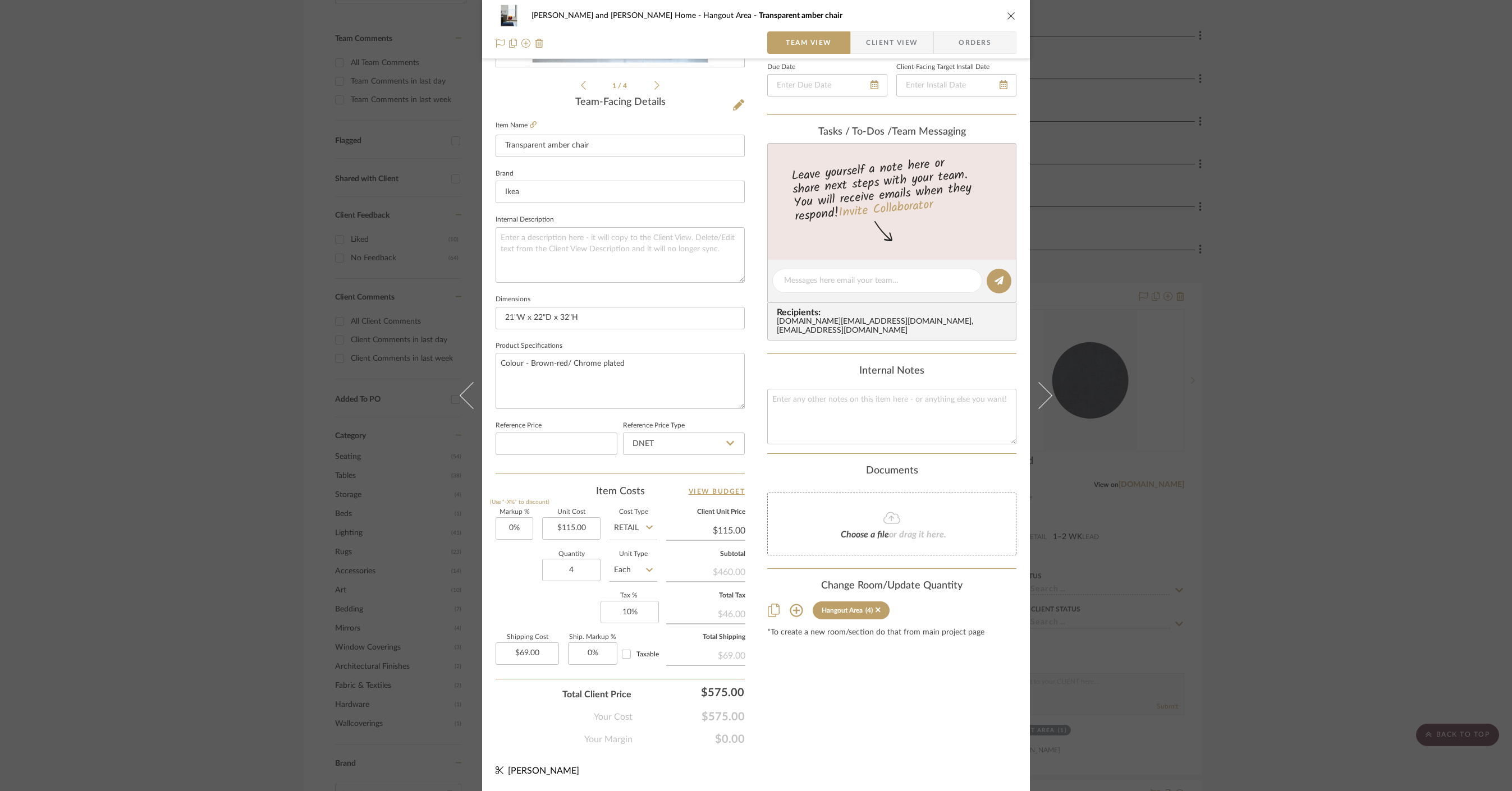
click at [1320, 385] on div "[PERSON_NAME] and [PERSON_NAME] Home Hangout Area Transparent amber chair Team …" at bounding box center [756, 395] width 1512 height 791
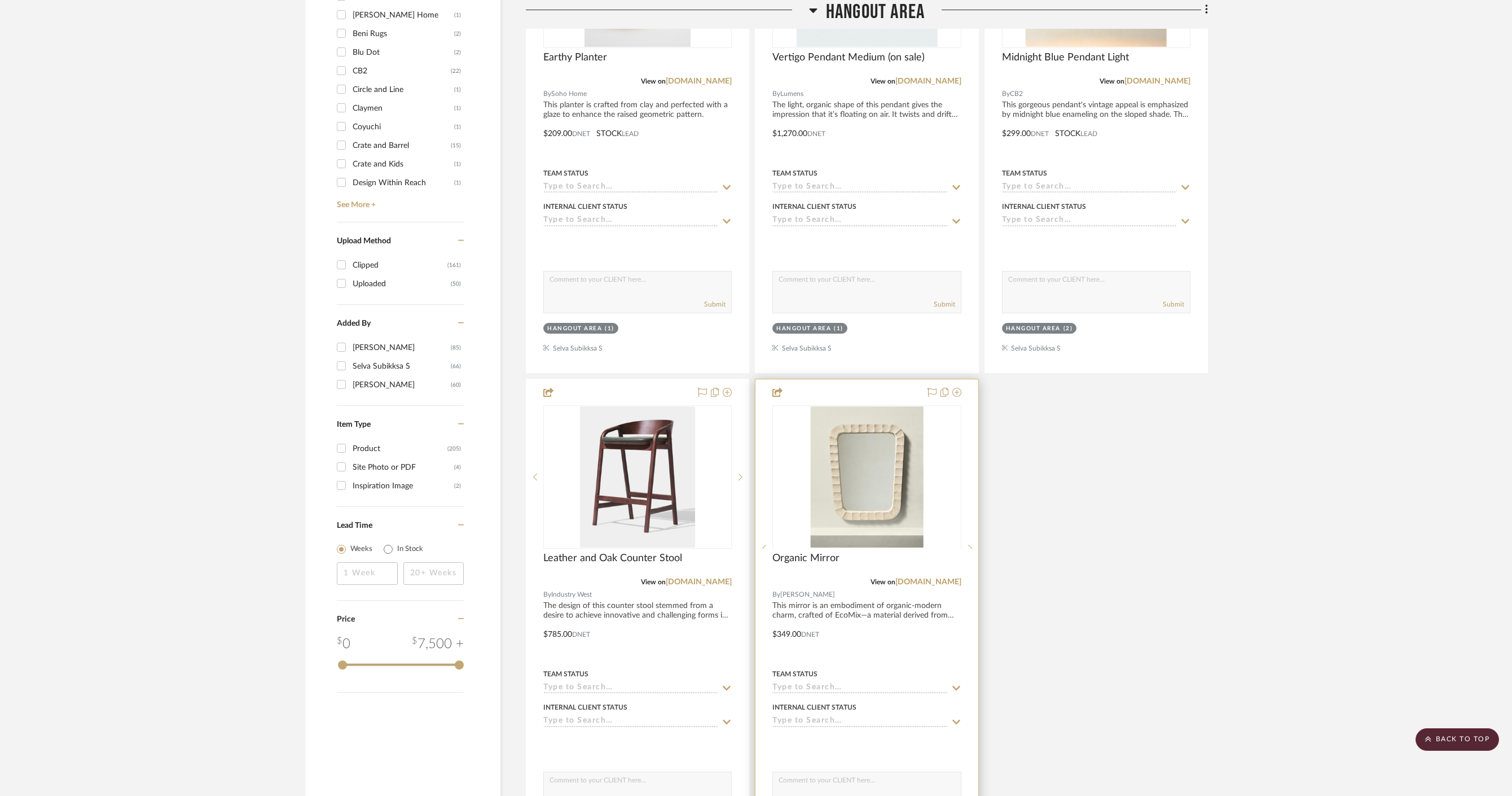
scroll to position [1218, 0]
click at [703, 578] on link "[DOMAIN_NAME]" at bounding box center [698, 582] width 66 height 8
